Goal: Task Accomplishment & Management: Manage account settings

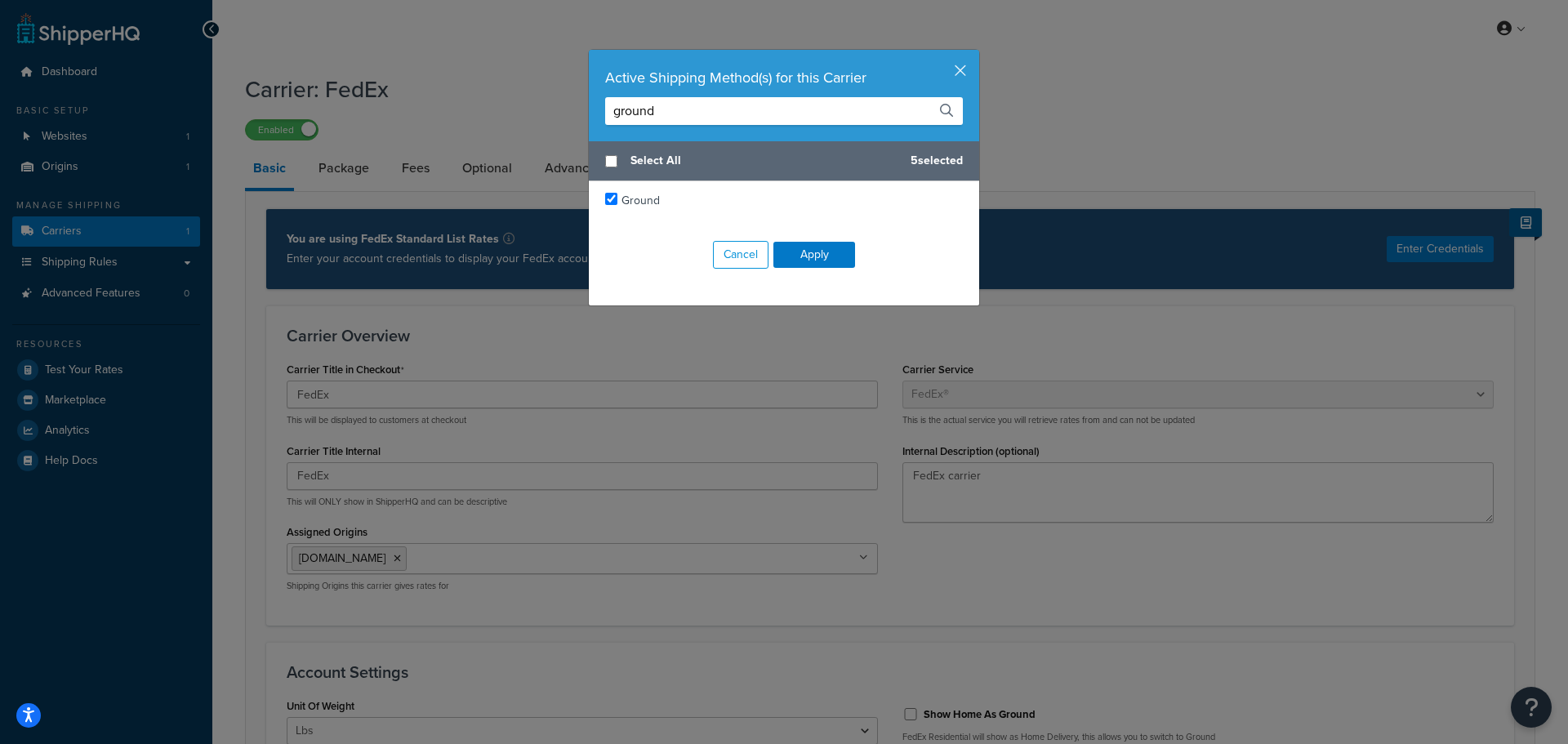
select select "fedEx"
select select "REGULAR_PICKUP"
select select "YOUR_PACKAGING"
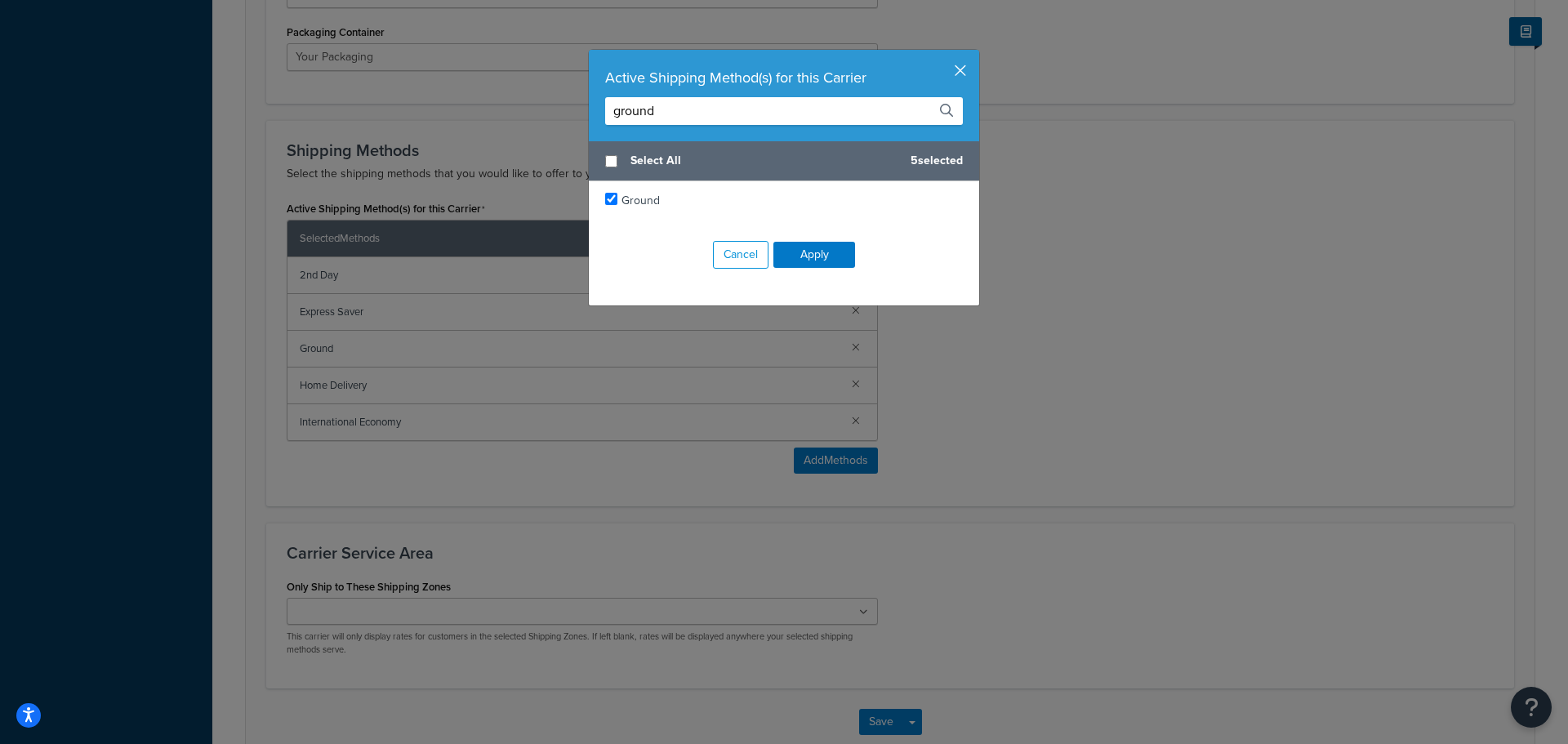
click at [975, 54] on button "button" at bounding box center [977, 52] width 4 height 4
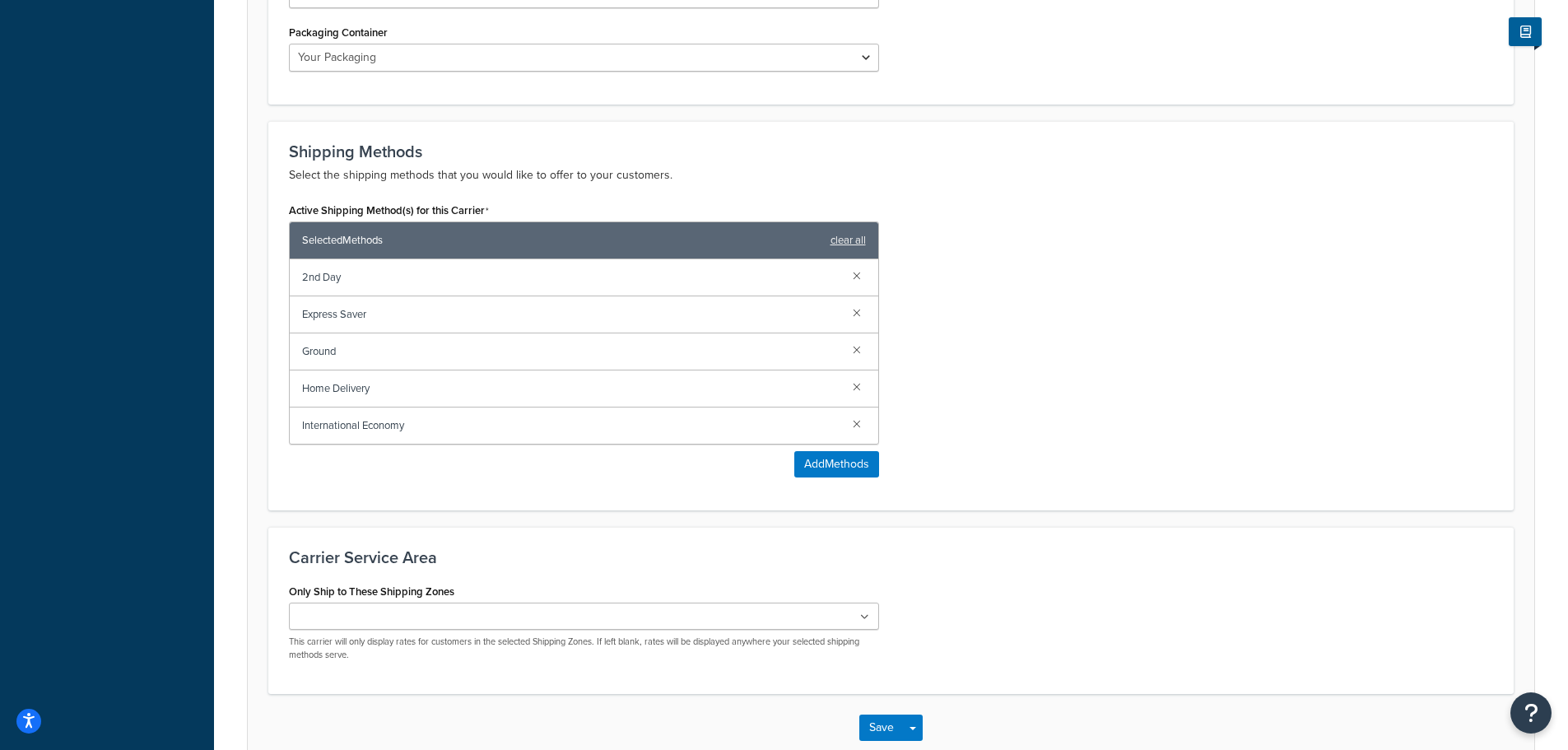
click at [987, 255] on div "Active Shipping Method(s) for this Carrier Selected Methods clear all 2nd Day E…" at bounding box center [891, 344] width 1229 height 292
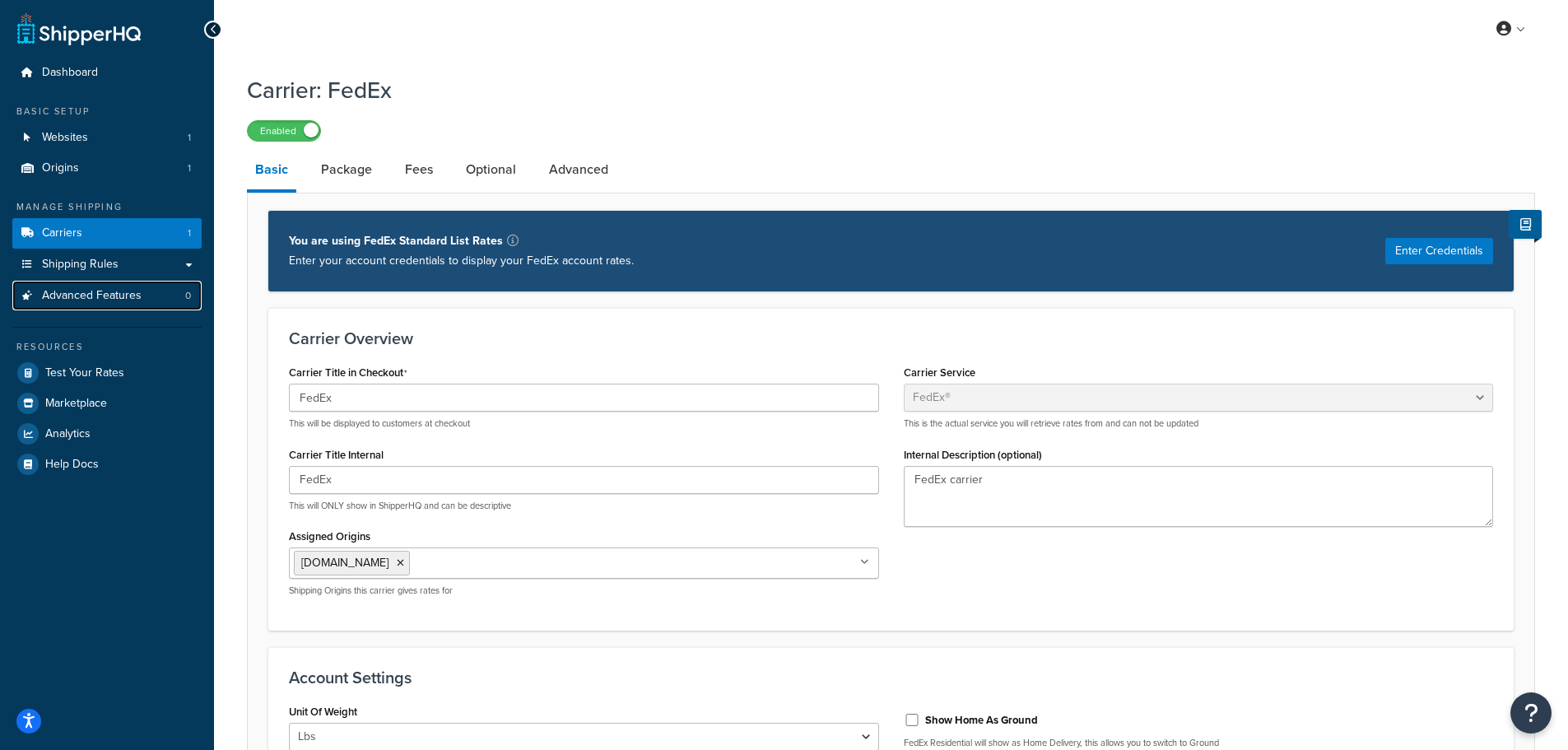
drag, startPoint x: 151, startPoint y: 305, endPoint x: 943, endPoint y: 81, distance: 823.1
click at [151, 305] on link "Advanced Features 0" at bounding box center [107, 295] width 189 height 30
click at [349, 180] on link "Package" at bounding box center [346, 170] width 67 height 40
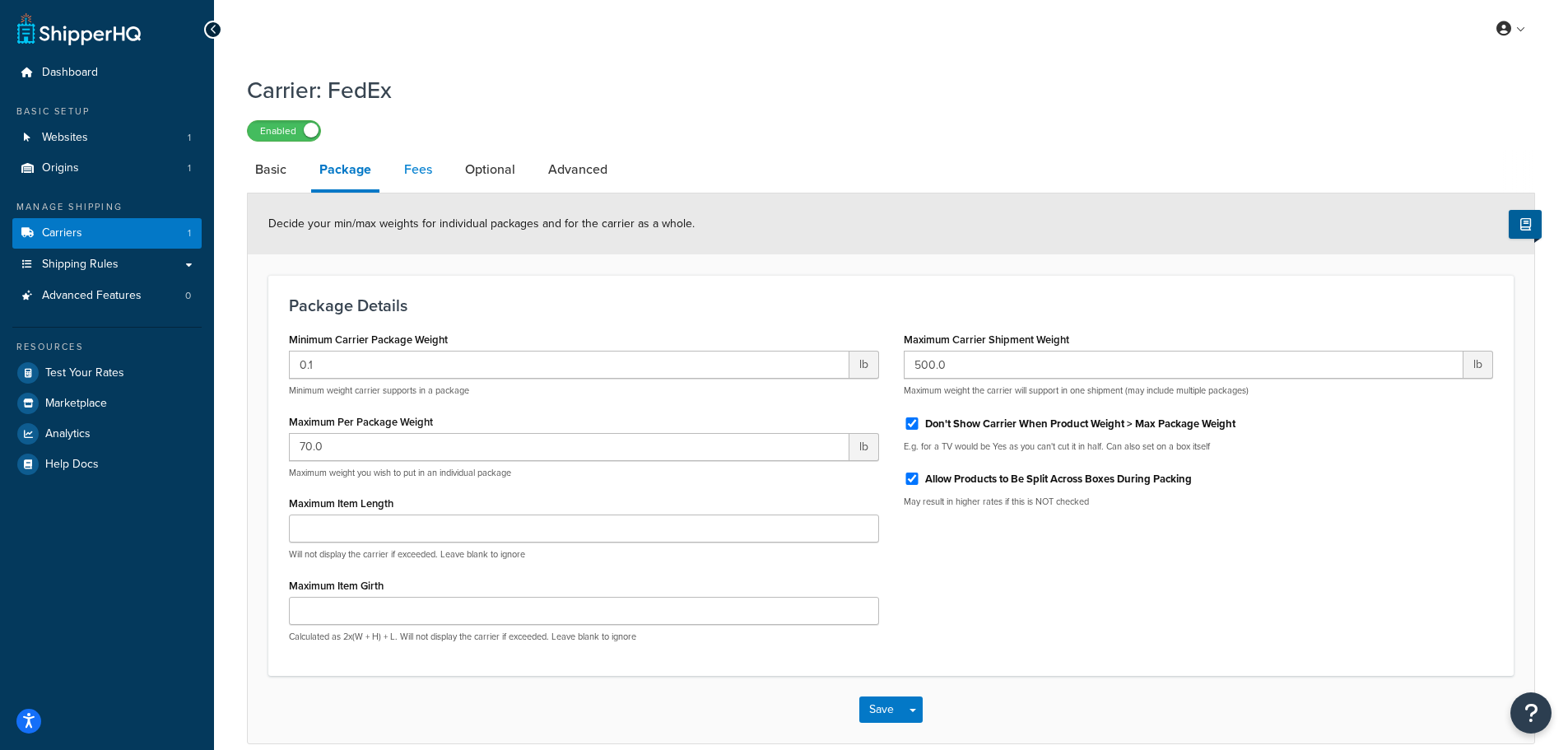
click at [425, 174] on link "Fees" at bounding box center [418, 170] width 45 height 40
select select "AFTER"
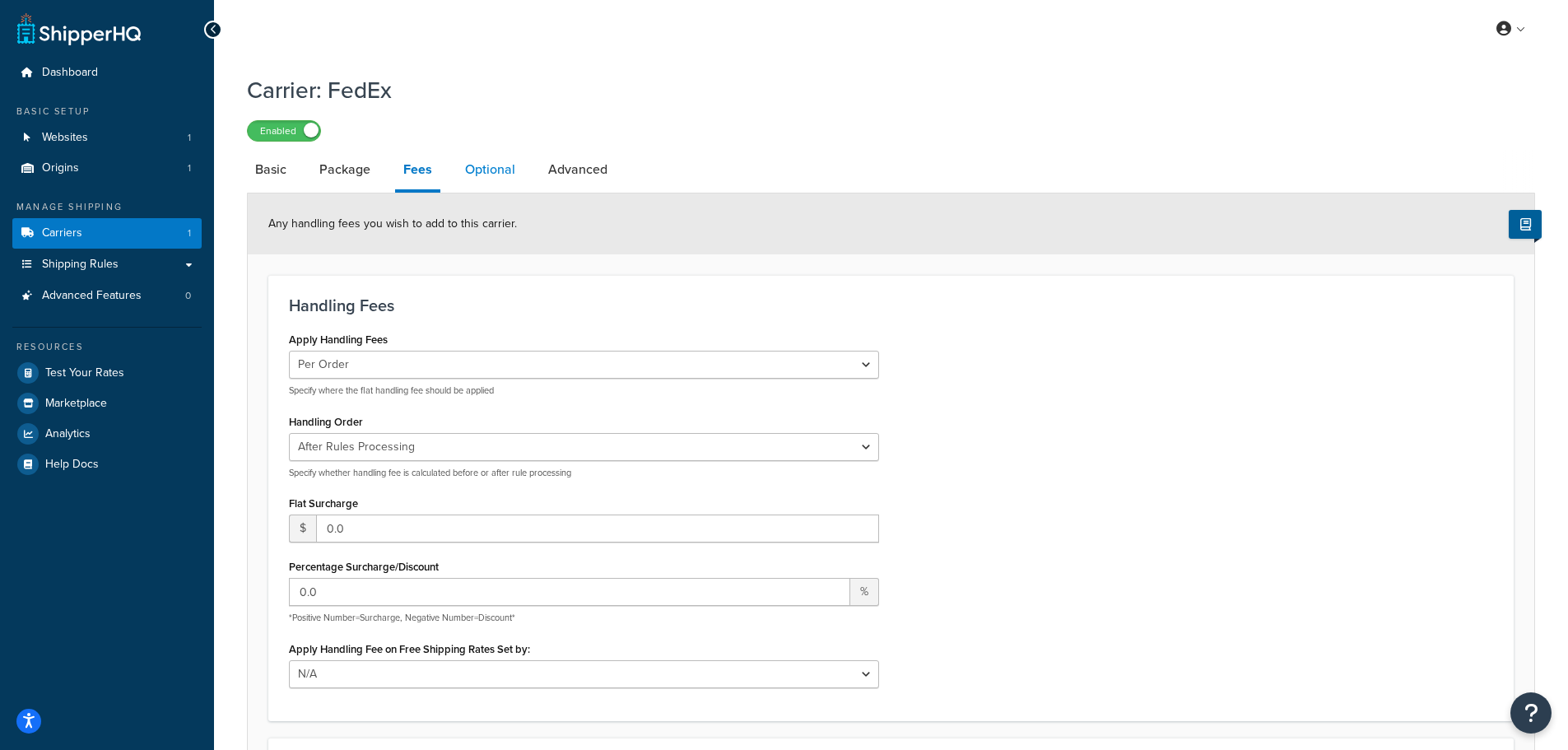
click at [498, 167] on link "Optional" at bounding box center [490, 170] width 66 height 40
select select "business"
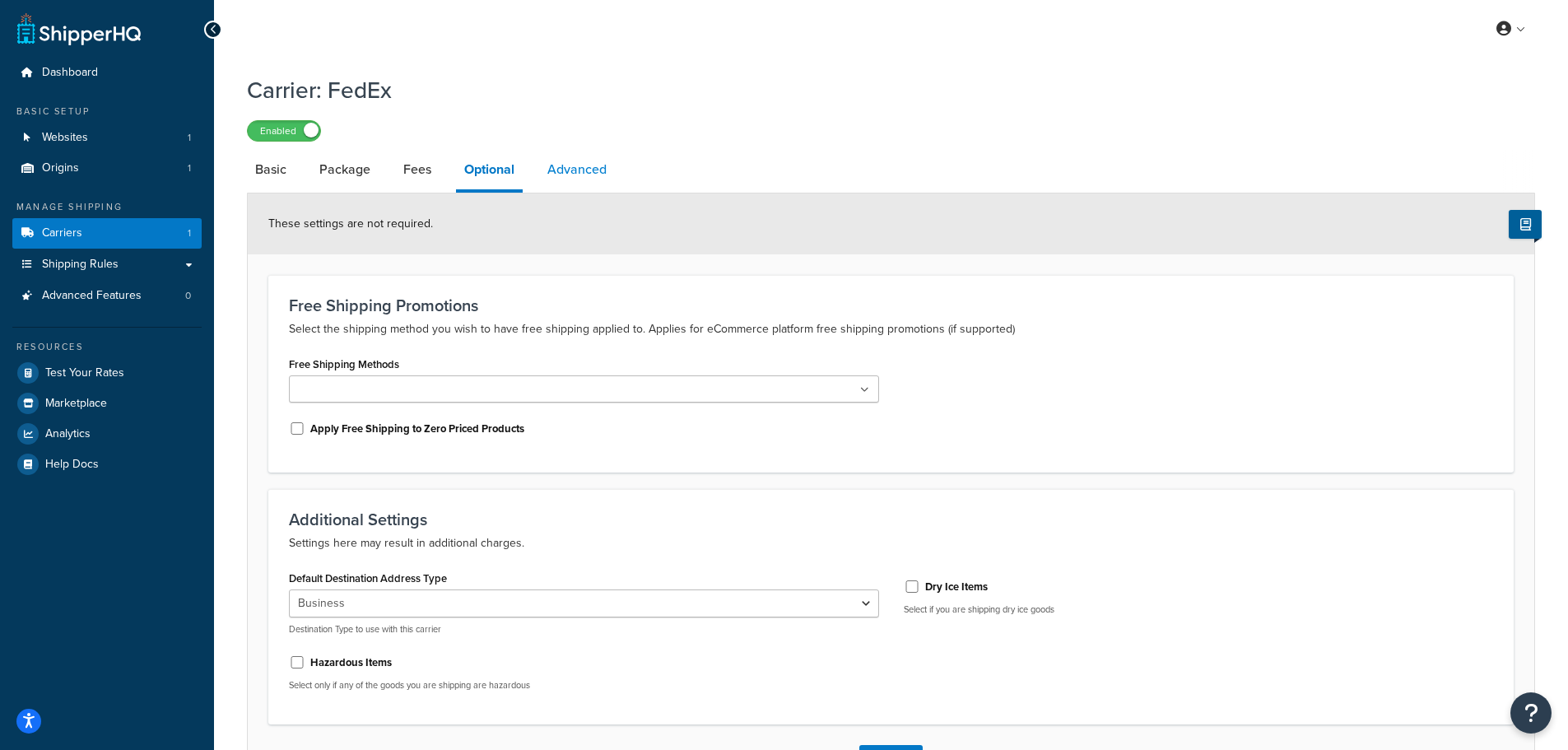
click at [598, 174] on link "Advanced" at bounding box center [577, 170] width 76 height 40
select select "false"
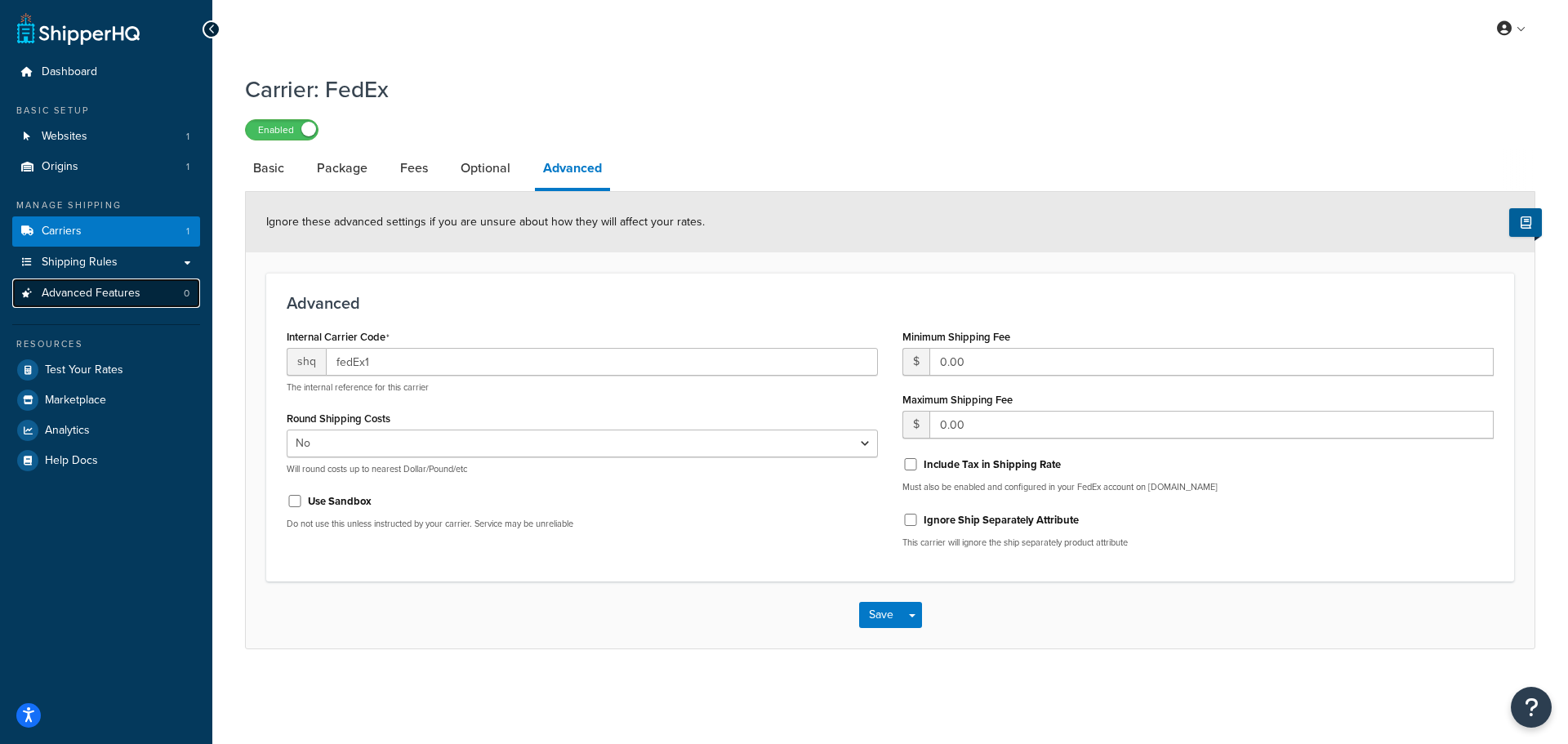
click at [129, 296] on span "Advanced Features" at bounding box center [90, 293] width 99 height 14
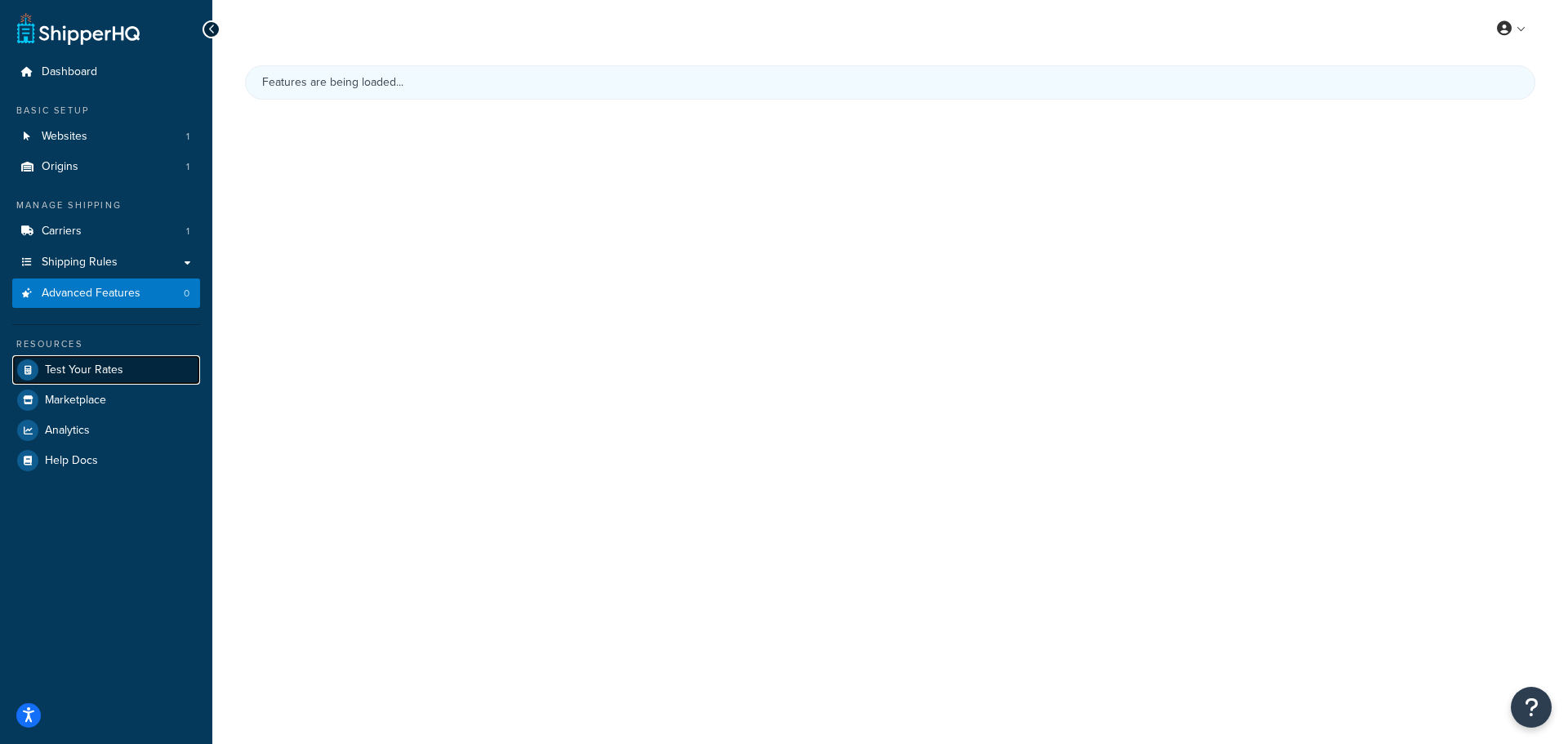
click at [130, 370] on link "Test Your Rates" at bounding box center [106, 369] width 188 height 29
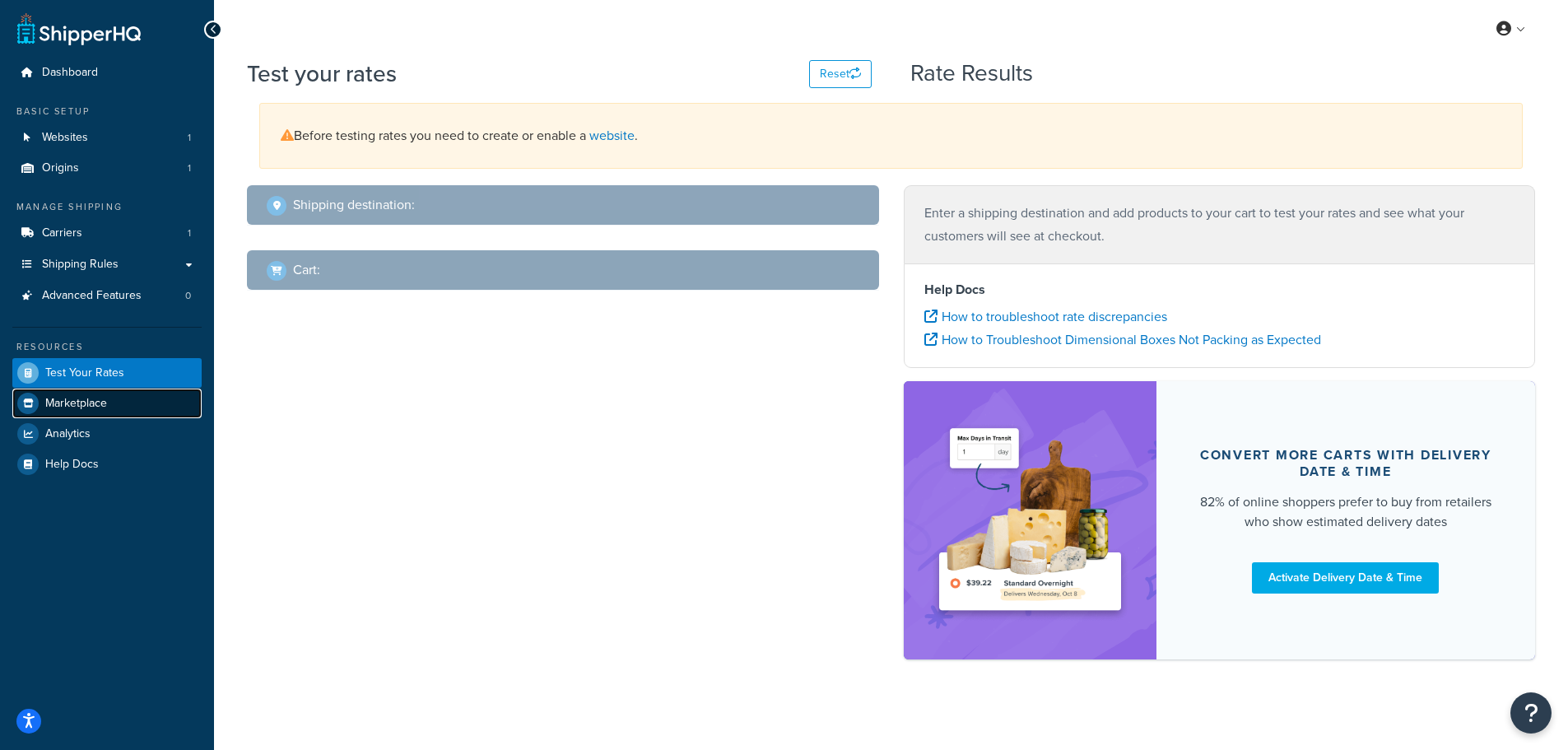
click at [138, 402] on link "Marketplace" at bounding box center [107, 402] width 189 height 29
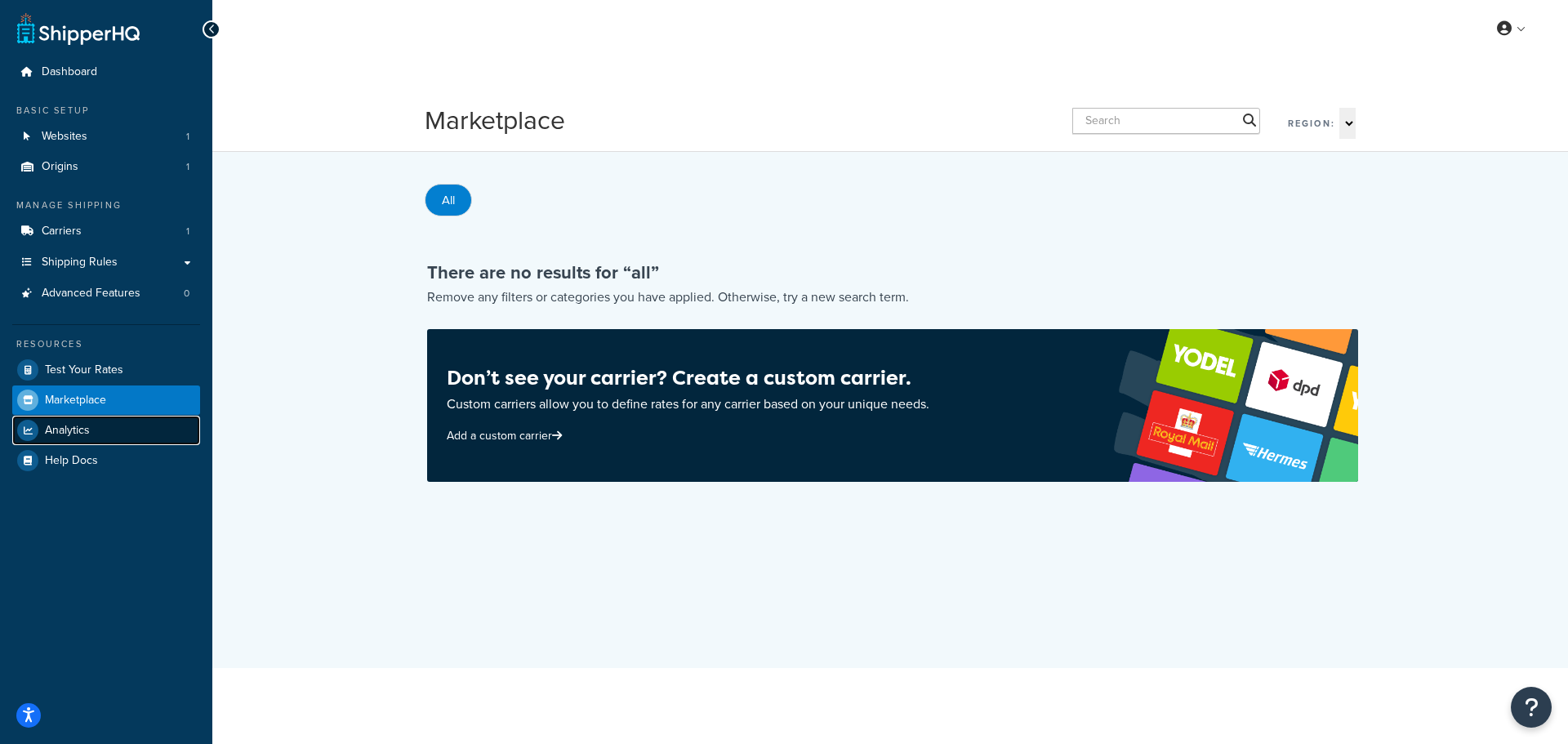
click at [152, 428] on link "Analytics" at bounding box center [106, 429] width 188 height 29
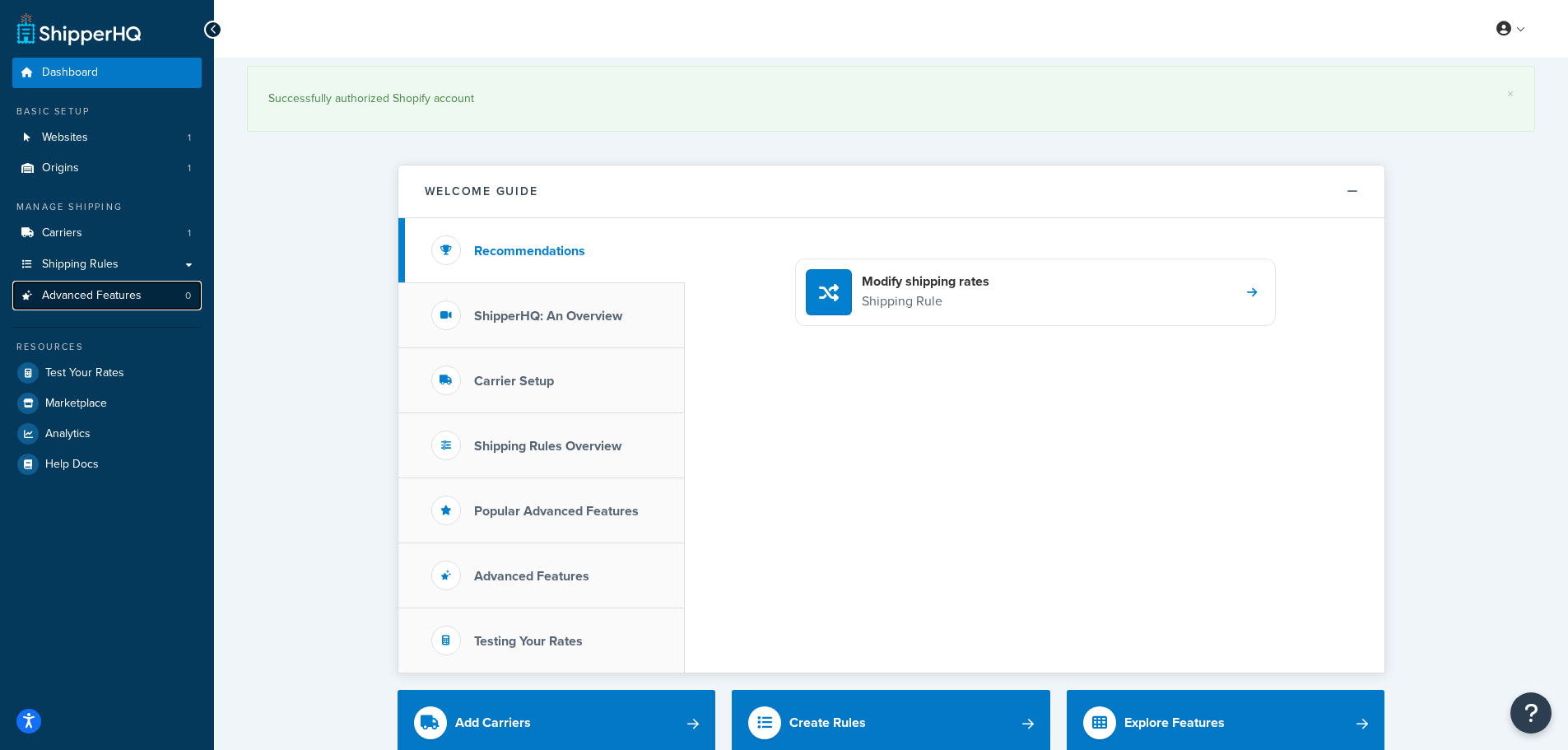
click at [141, 291] on link "Advanced Features 0" at bounding box center [107, 295] width 189 height 30
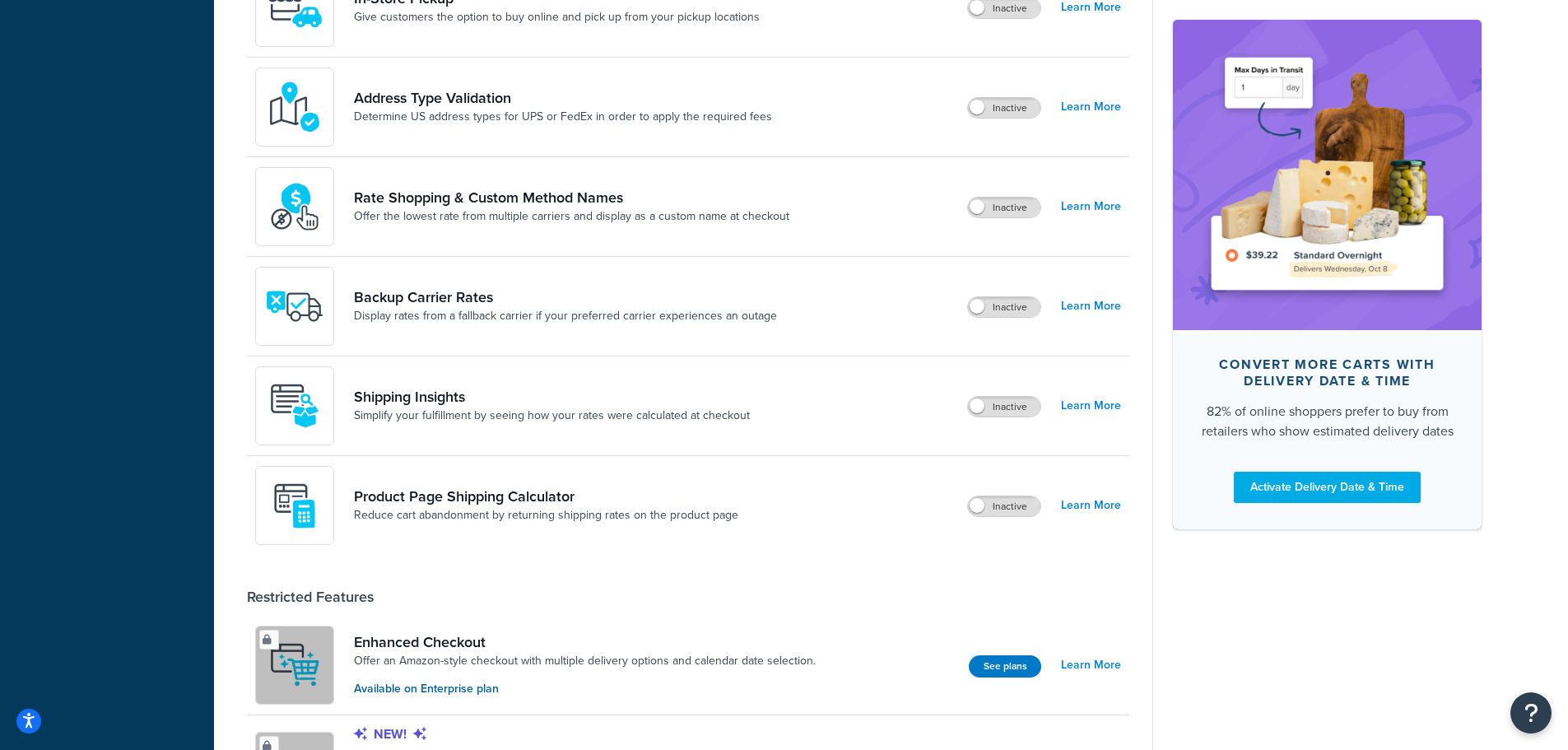
scroll to position [741, 0]
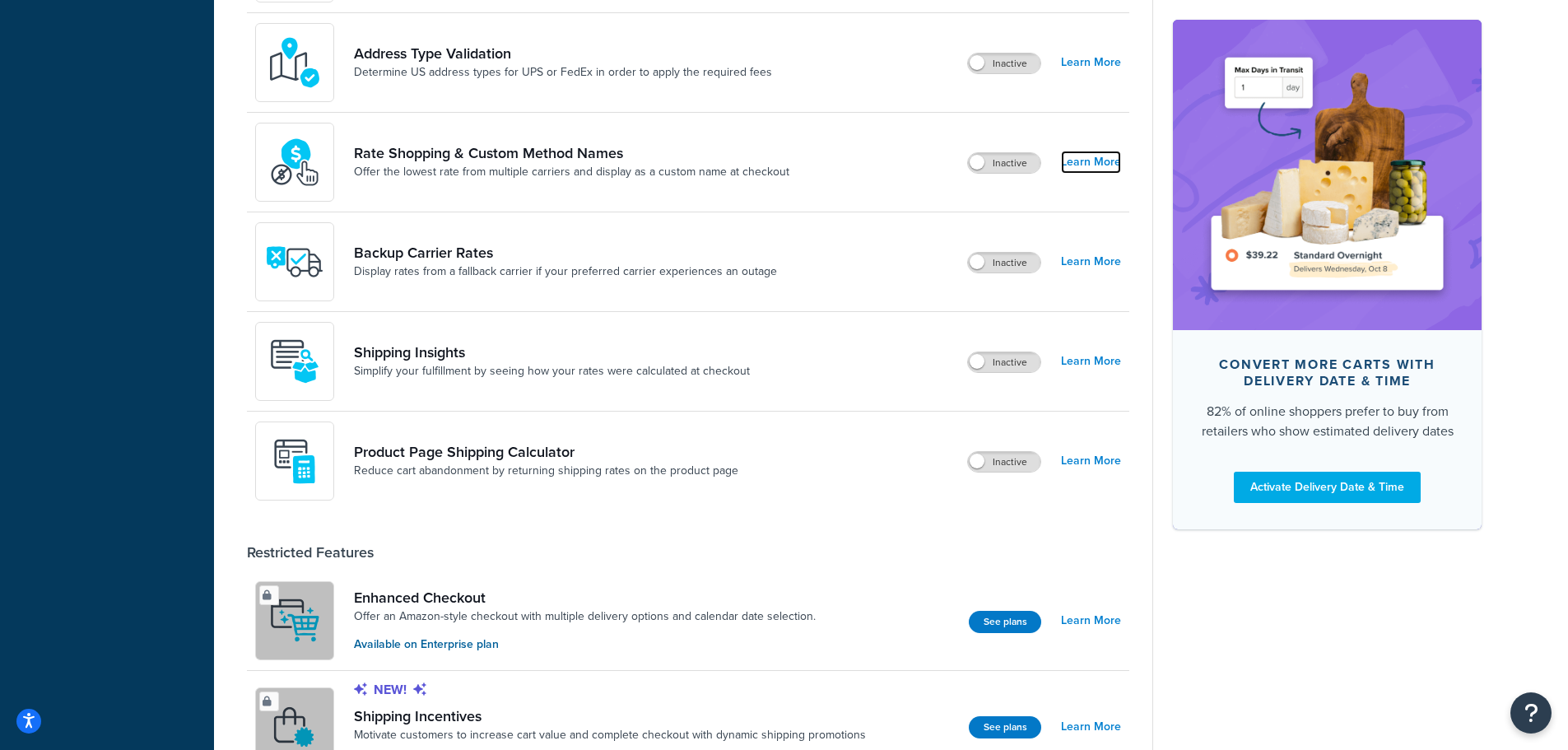
click at [1077, 160] on link "Learn More" at bounding box center [1090, 162] width 60 height 23
